Goal: Task Accomplishment & Management: Manage account settings

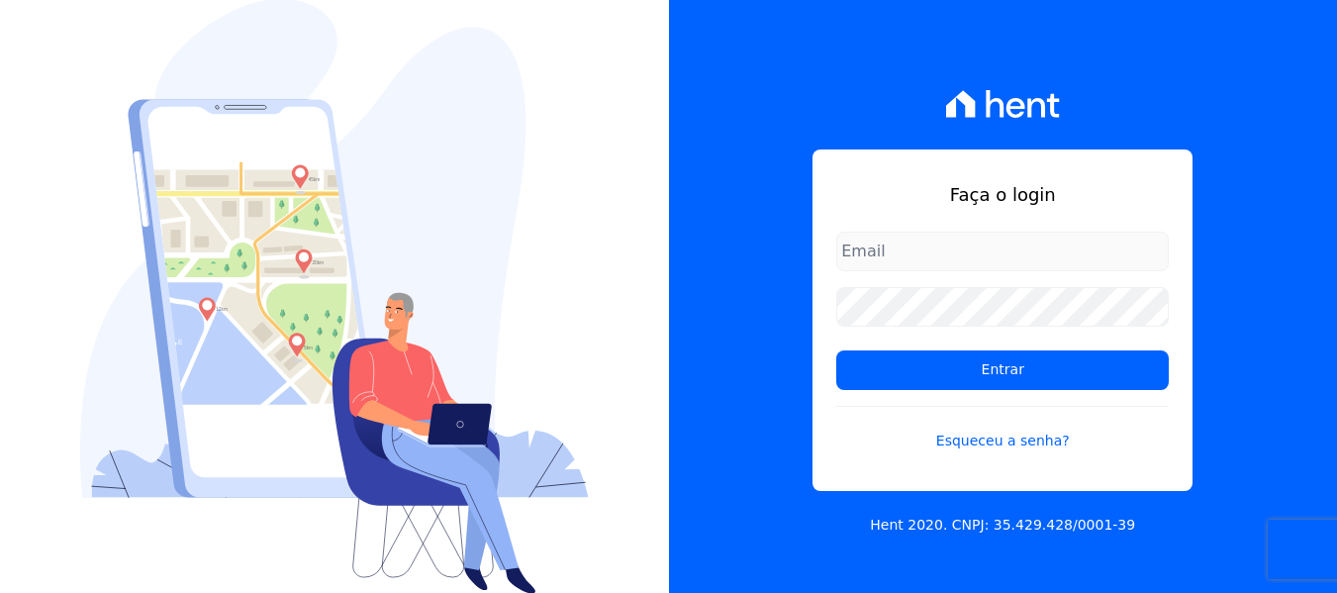
click at [942, 238] on input "email" at bounding box center [1002, 252] width 333 height 40
type input "[PERSON_NAME][EMAIL_ADDRESS][DOMAIN_NAME]"
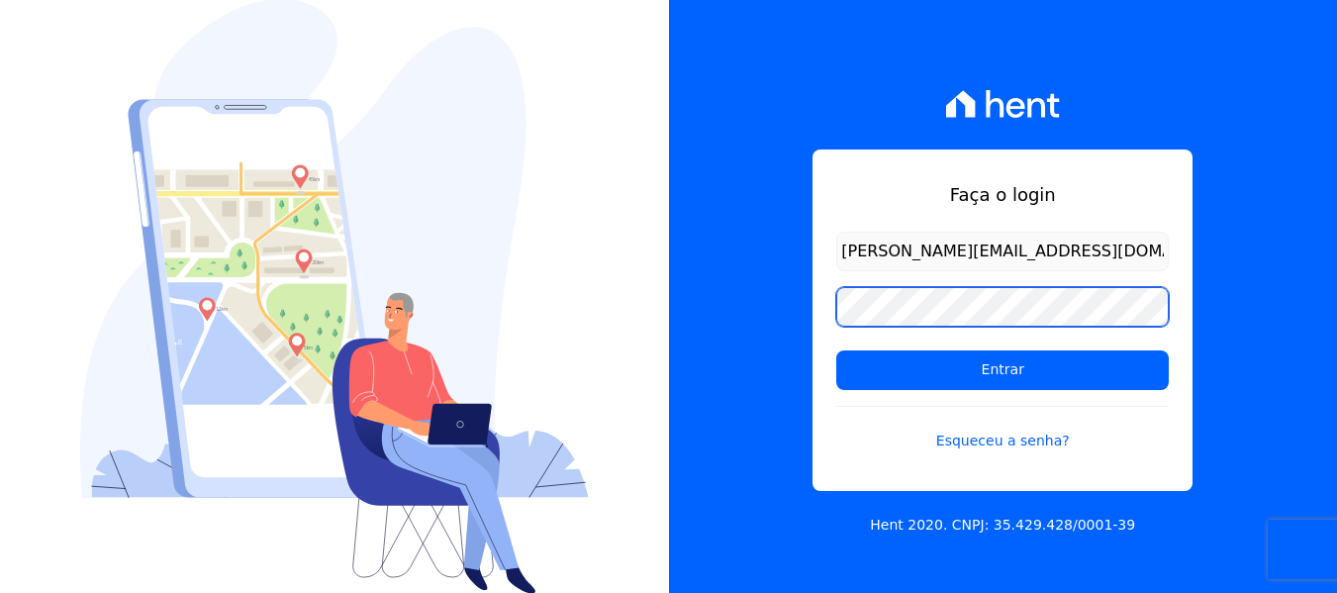
click at [836, 350] on input "Entrar" at bounding box center [1002, 370] width 333 height 40
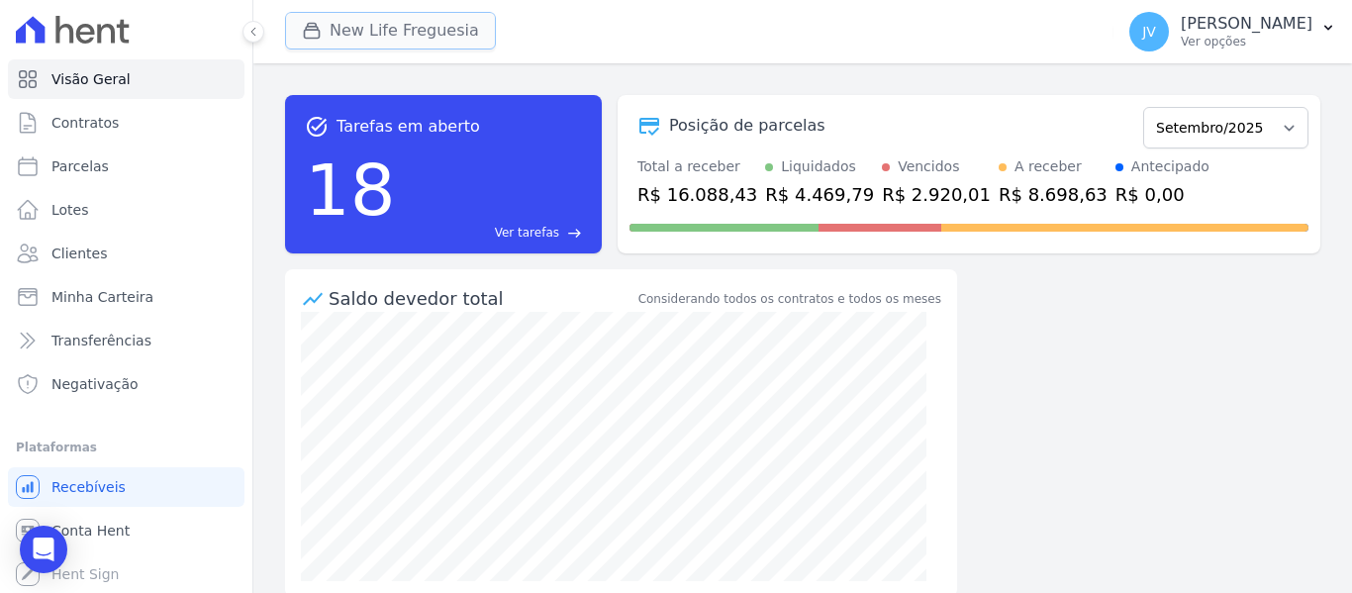
click at [437, 44] on button "New Life Freguesia" at bounding box center [390, 31] width 211 height 38
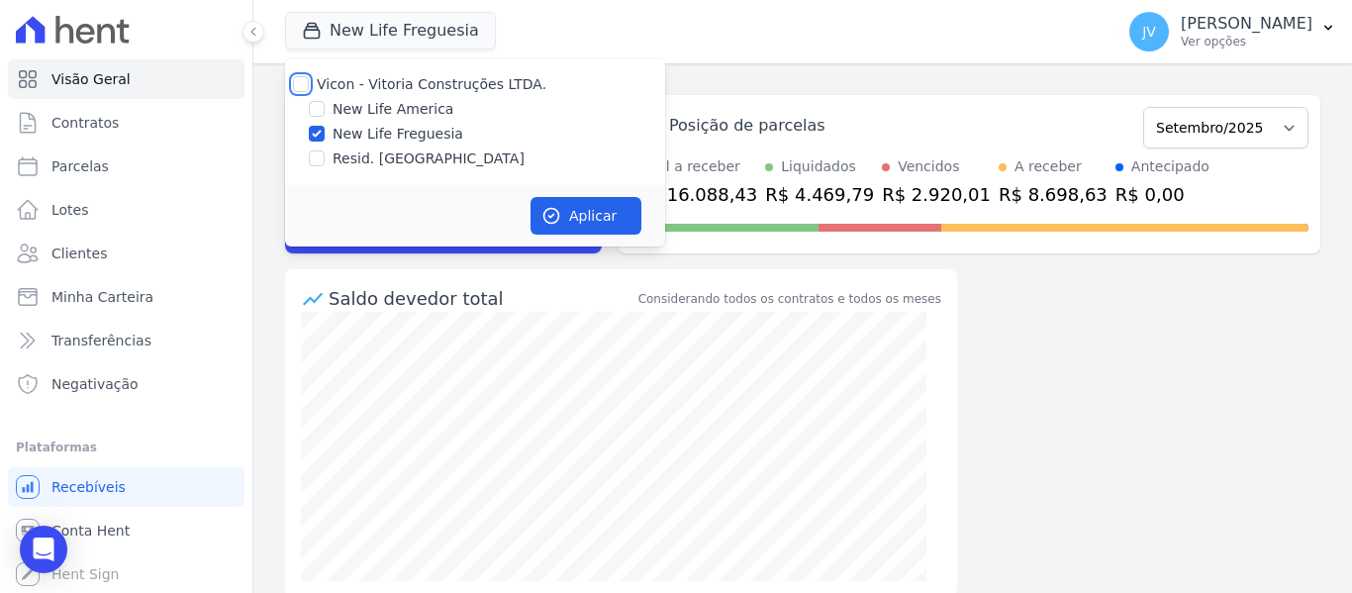
click at [302, 81] on input "Vicon - Vitoria Construções LTDA." at bounding box center [301, 84] width 16 height 16
checkbox input "true"
click at [585, 211] on button "Aplicar" at bounding box center [586, 216] width 111 height 38
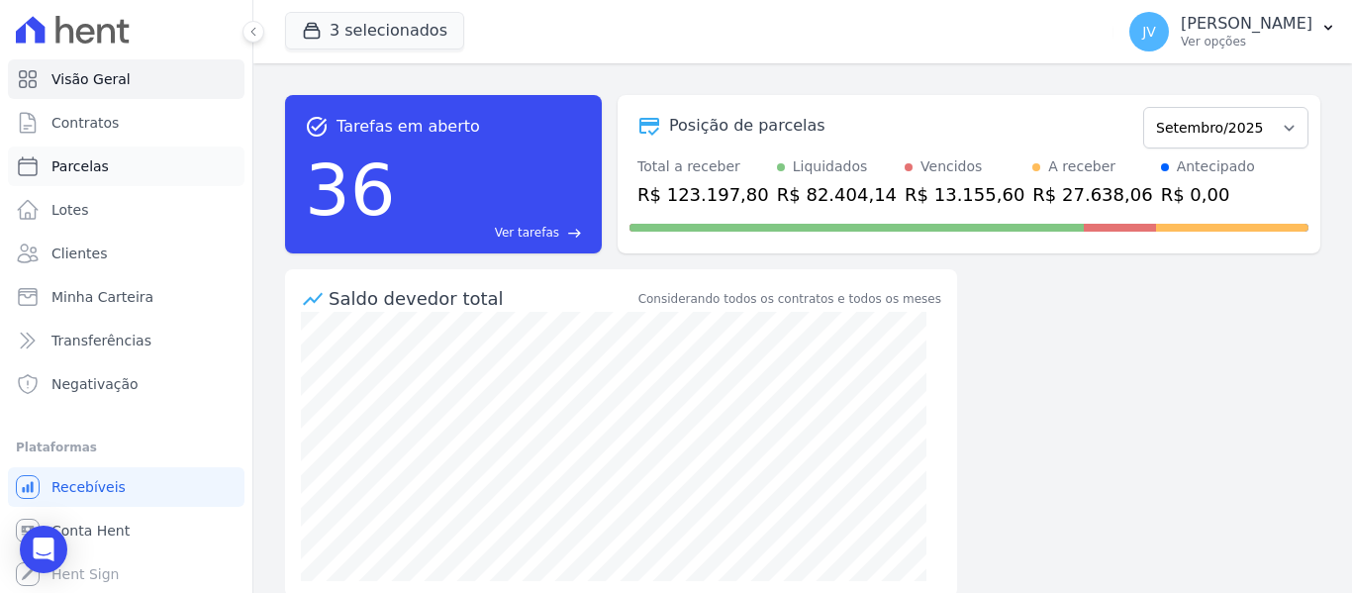
click at [89, 165] on span "Parcelas" at bounding box center [79, 166] width 57 height 20
select select
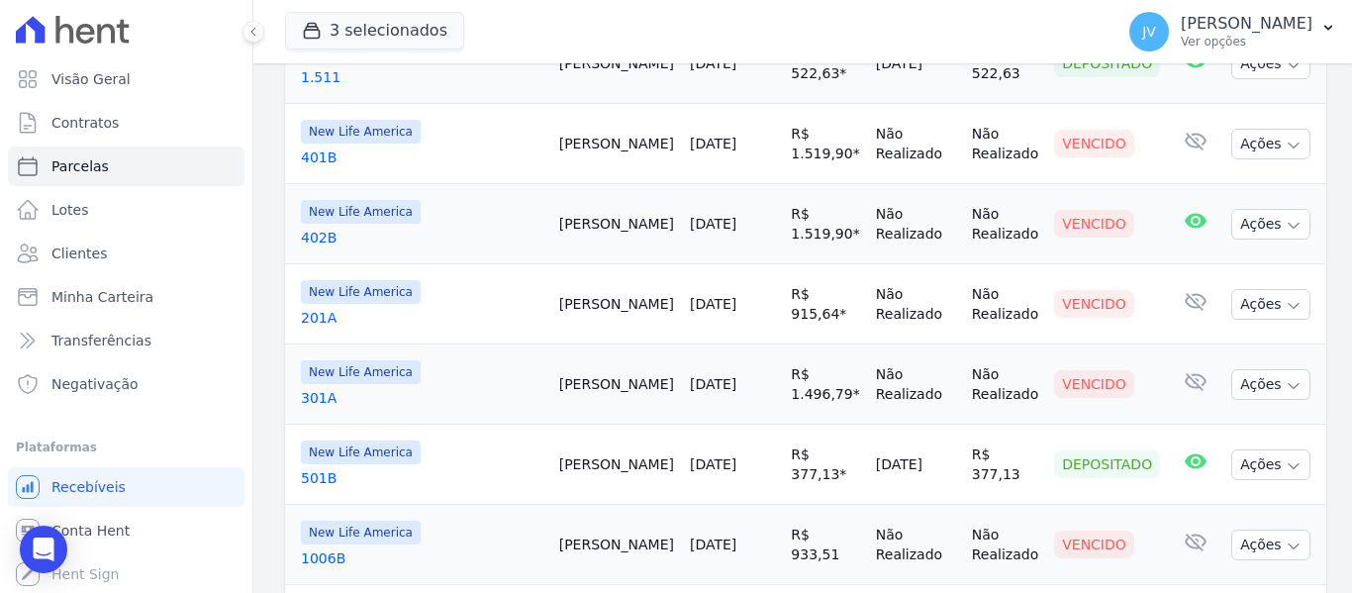
scroll to position [396, 0]
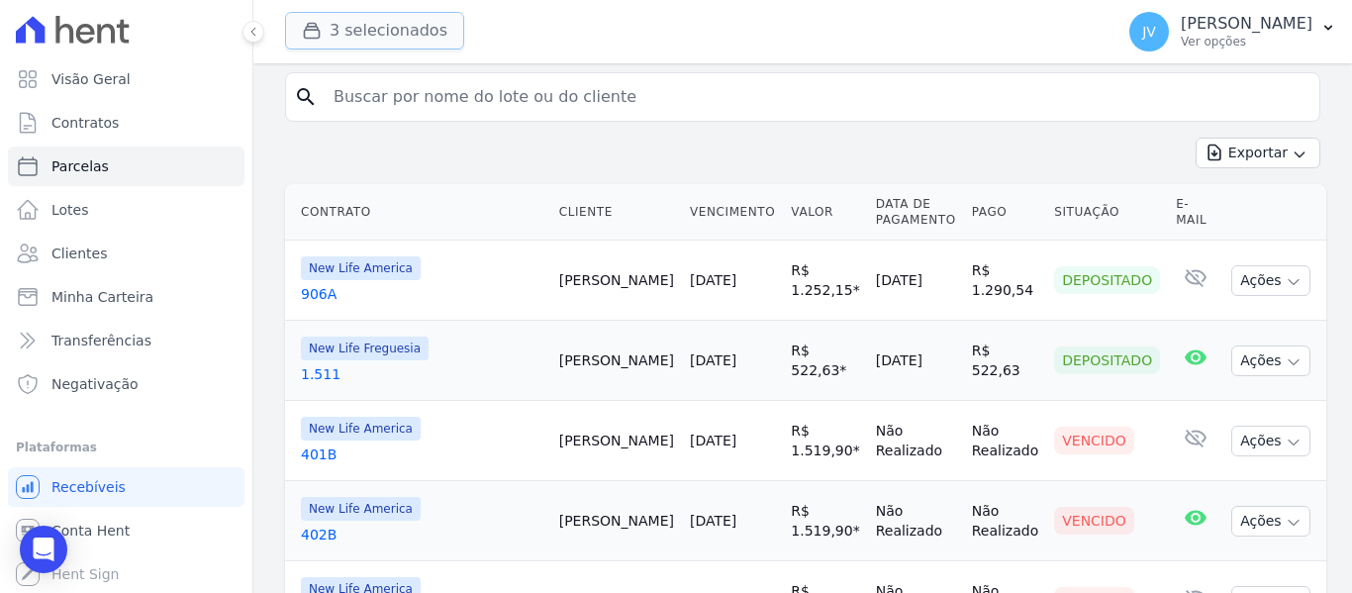
click at [339, 41] on button "3 selecionados" at bounding box center [374, 31] width 179 height 38
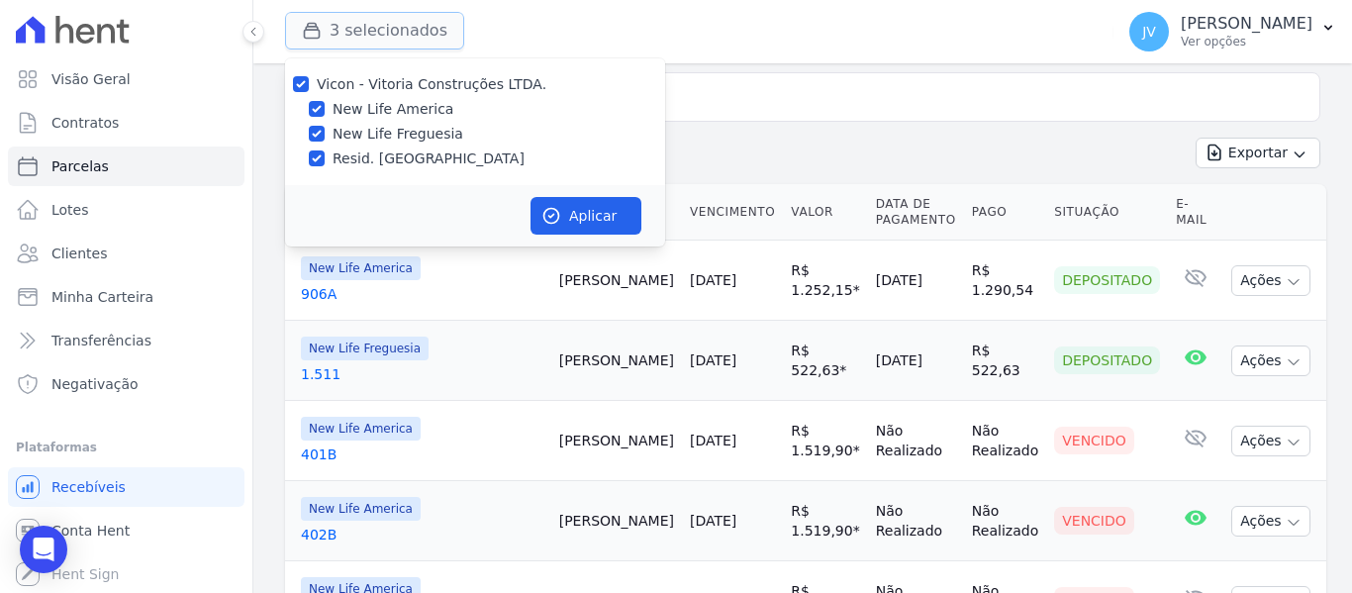
click at [339, 41] on button "3 selecionados" at bounding box center [374, 31] width 179 height 38
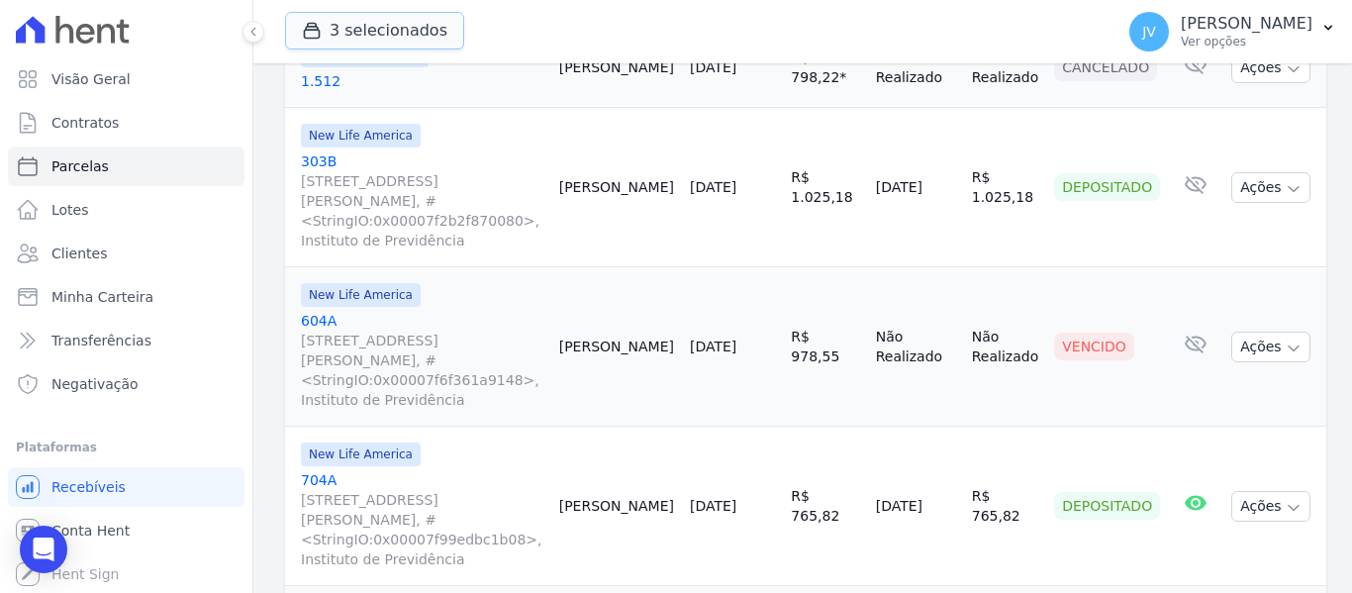
scroll to position [1386, 0]
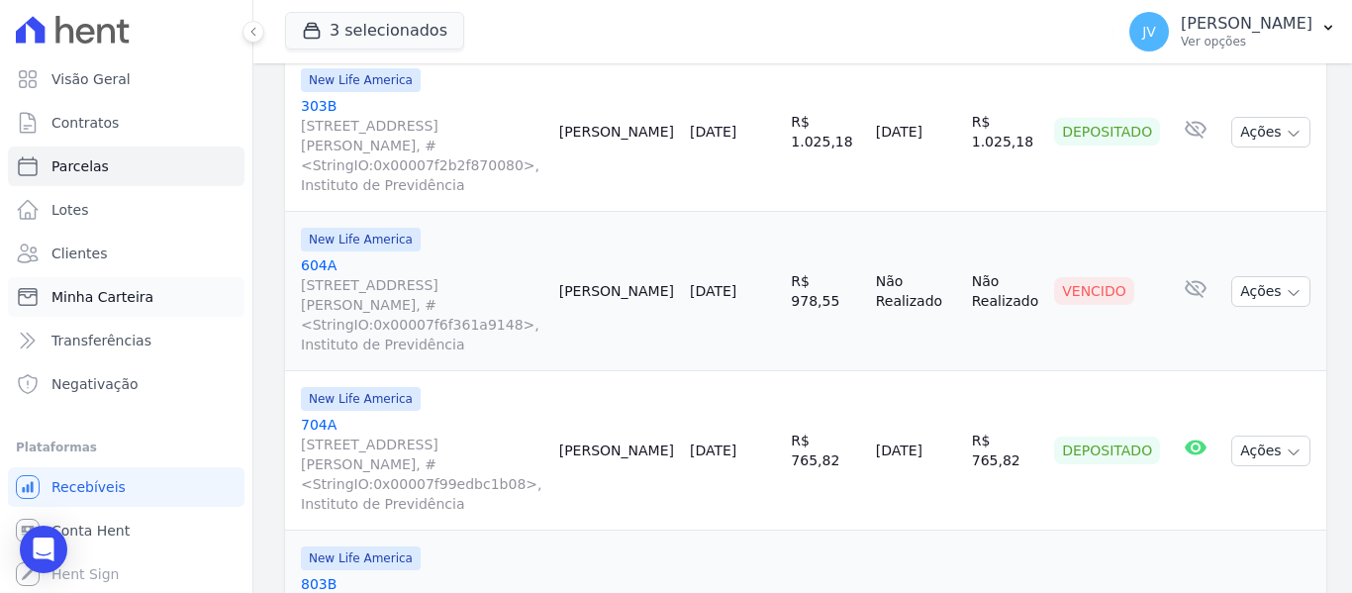
click at [81, 290] on span "Minha Carteira" at bounding box center [102, 297] width 102 height 20
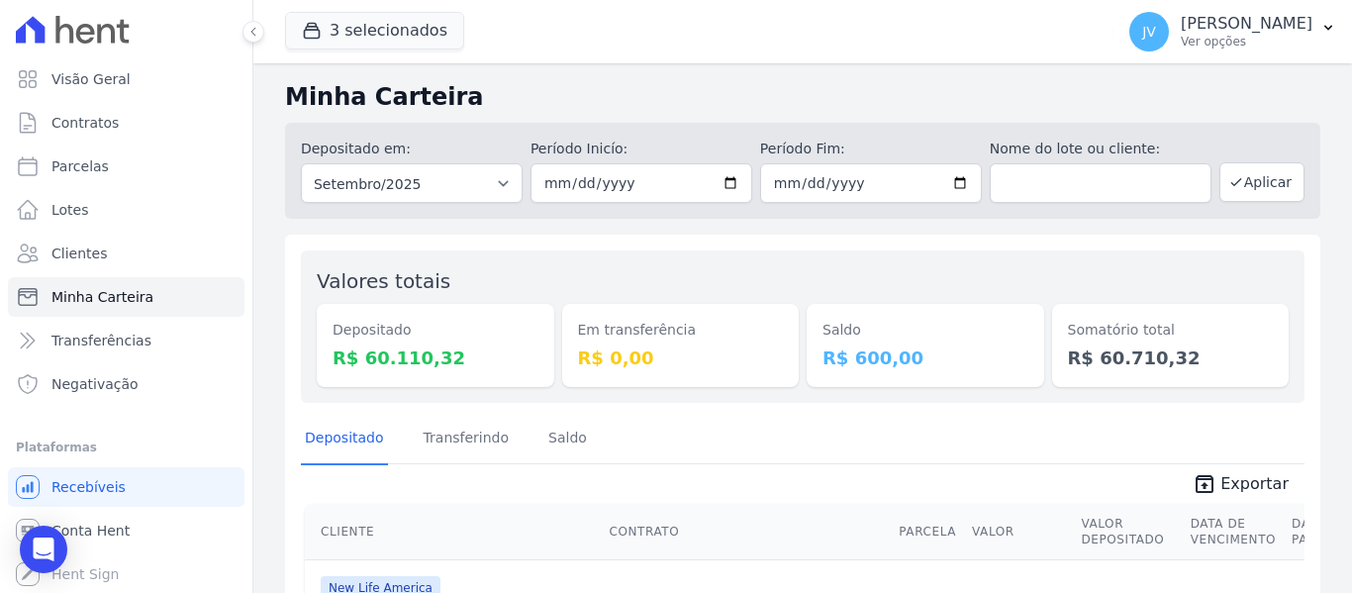
click at [756, 109] on h2 "Minha Carteira" at bounding box center [802, 97] width 1035 height 36
